Goal: Find specific page/section: Find specific page/section

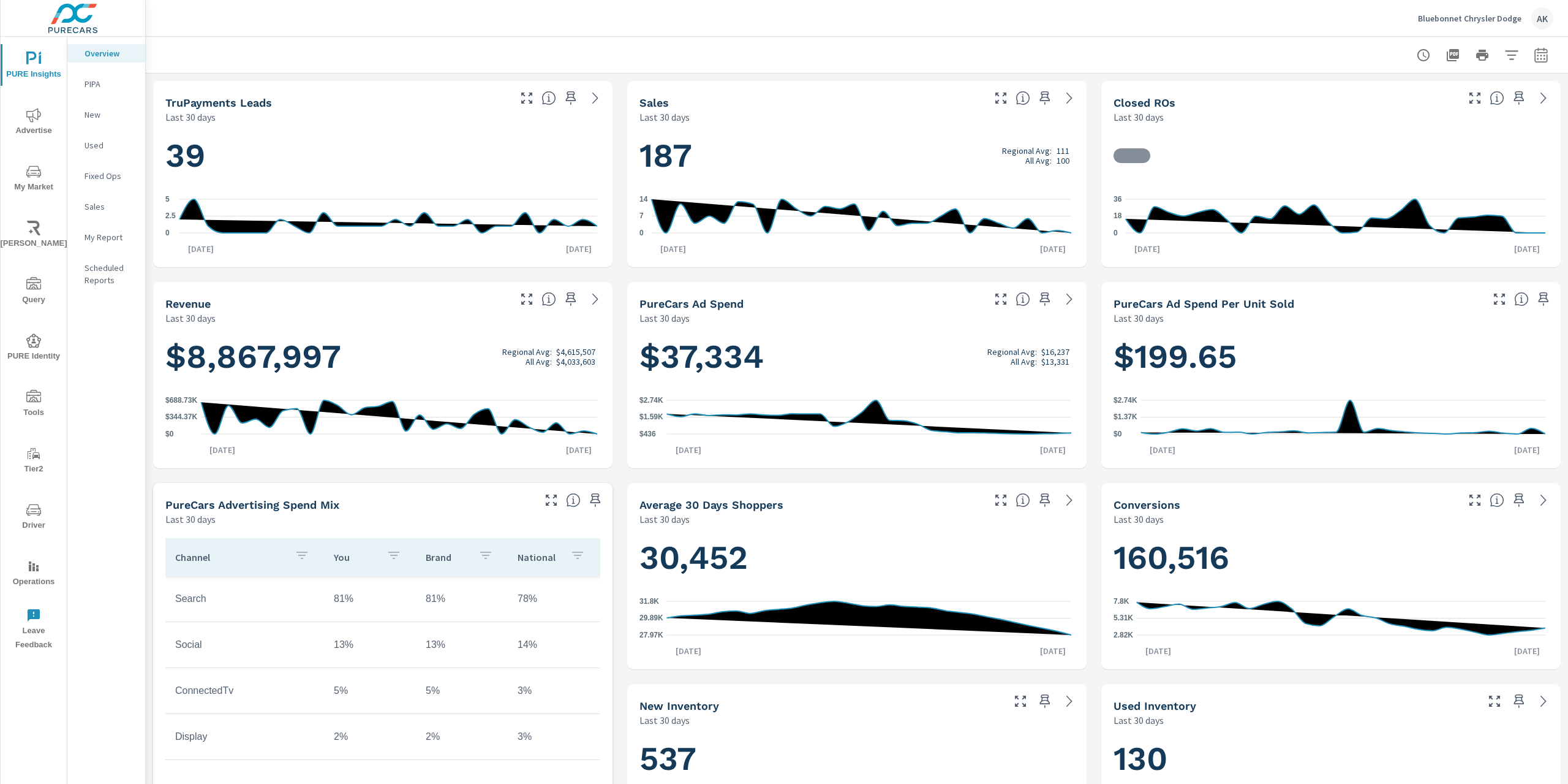
click at [100, 90] on div "PIPA" at bounding box center [106, 84] width 78 height 19
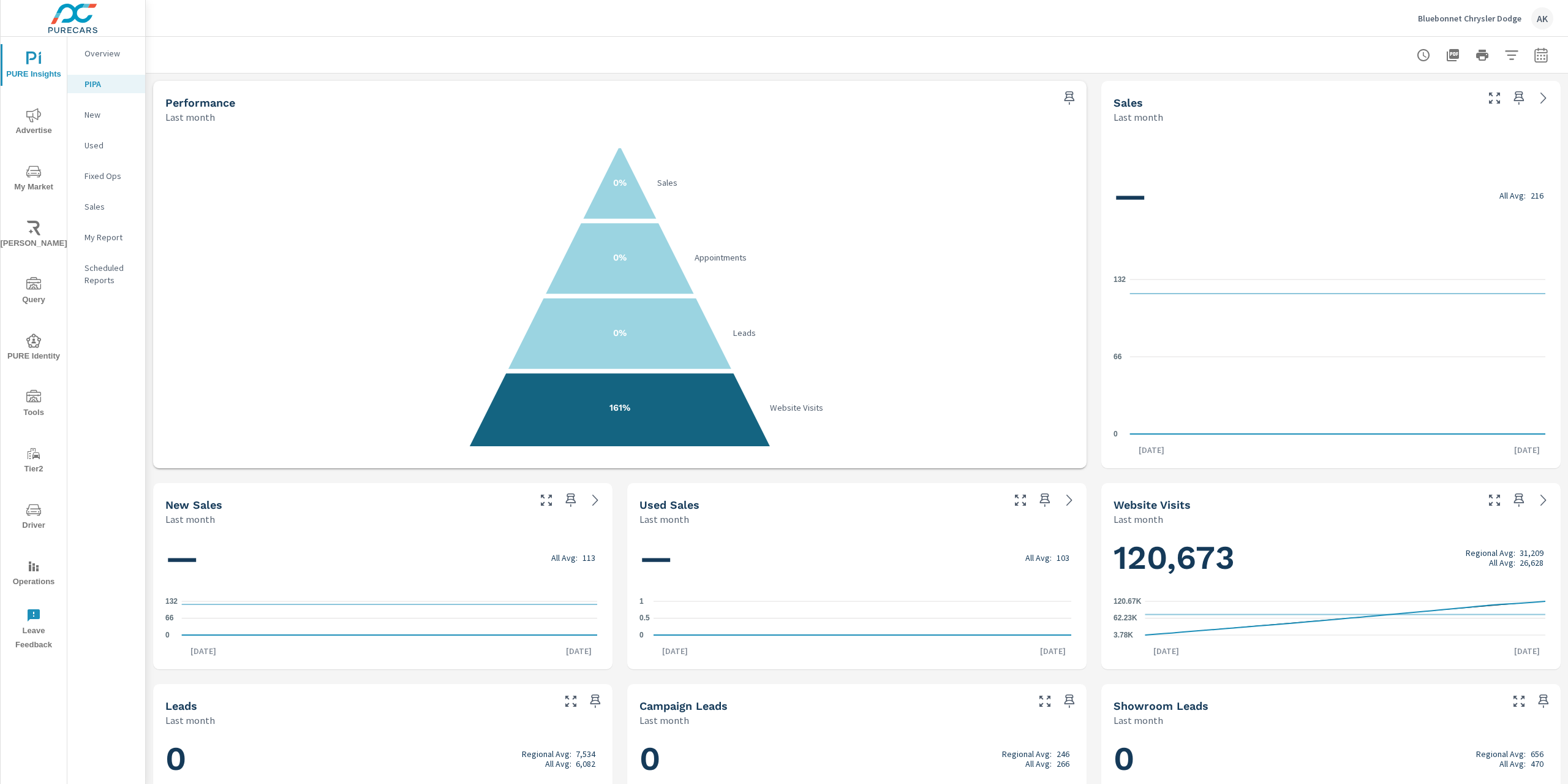
click at [26, 464] on span "Tier2" at bounding box center [33, 461] width 59 height 30
